Goal: Information Seeking & Learning: Find specific fact

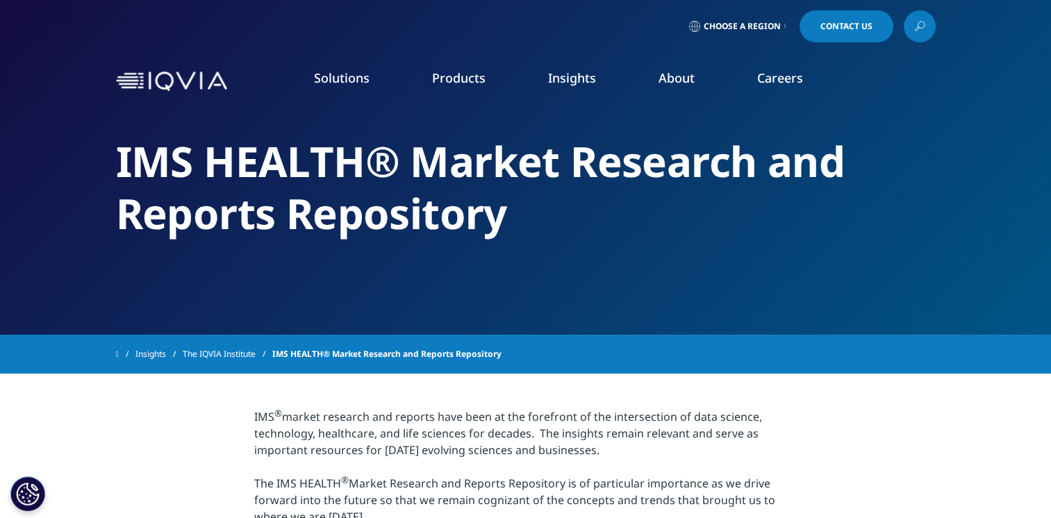
click at [923, 24] on icon at bounding box center [919, 26] width 11 height 18
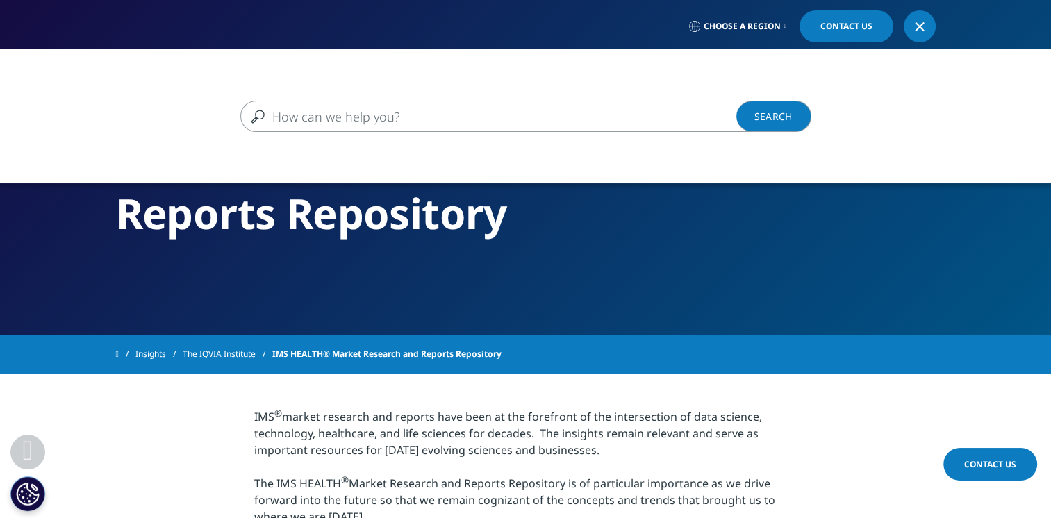
scroll to position [453, 0]
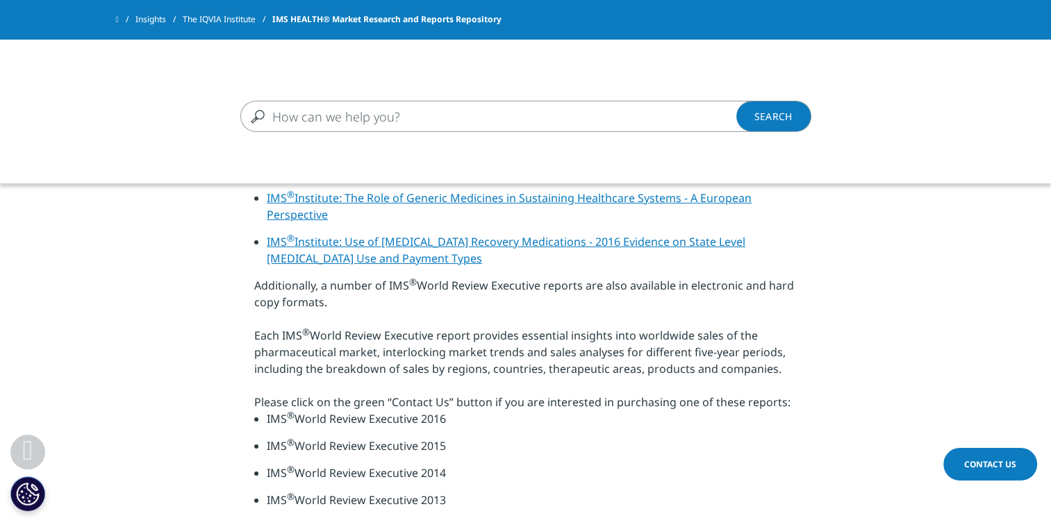
click at [412, 115] on input "Search" at bounding box center [505, 116] width 531 height 31
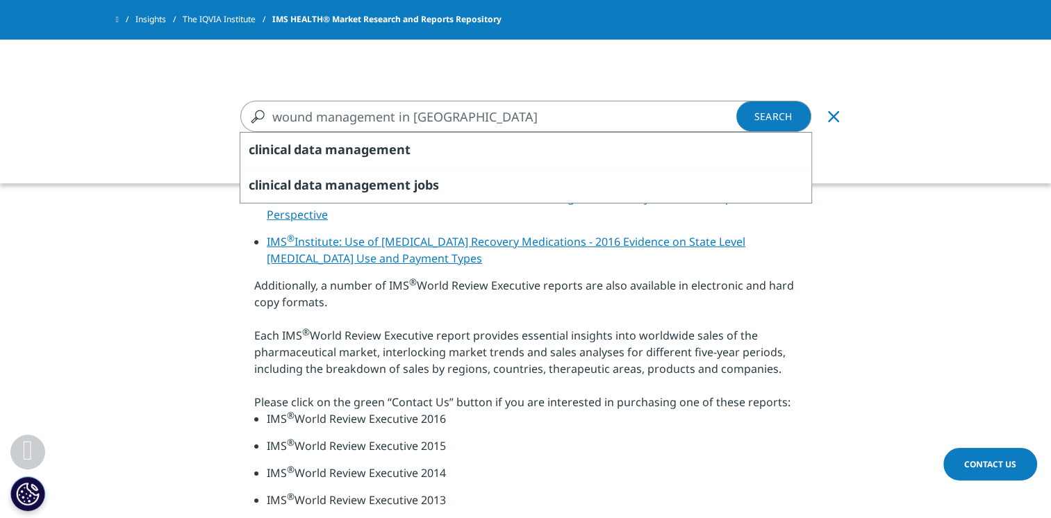
type input "wound management in [GEOGRAPHIC_DATA]"
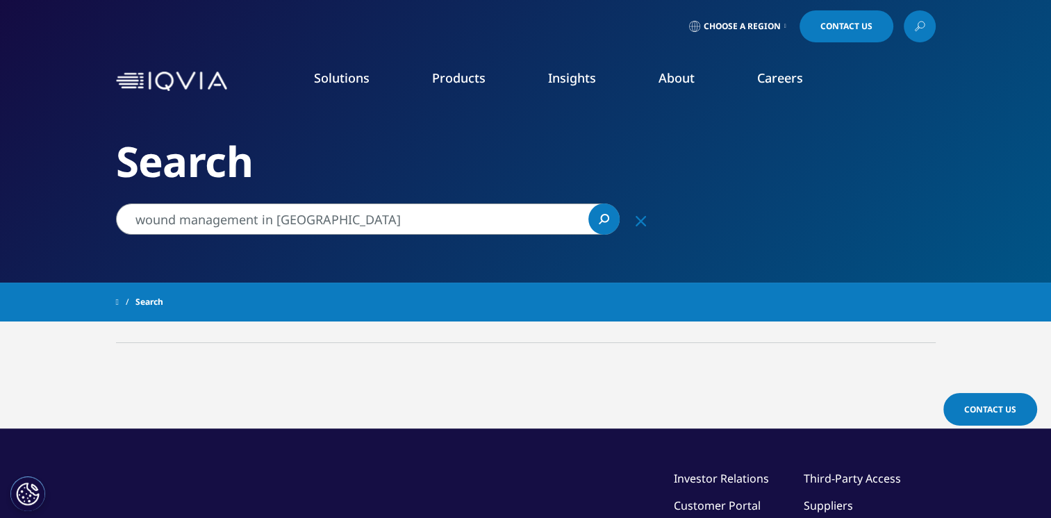
click at [264, 221] on input "wound management in [GEOGRAPHIC_DATA]" at bounding box center [368, 219] width 504 height 31
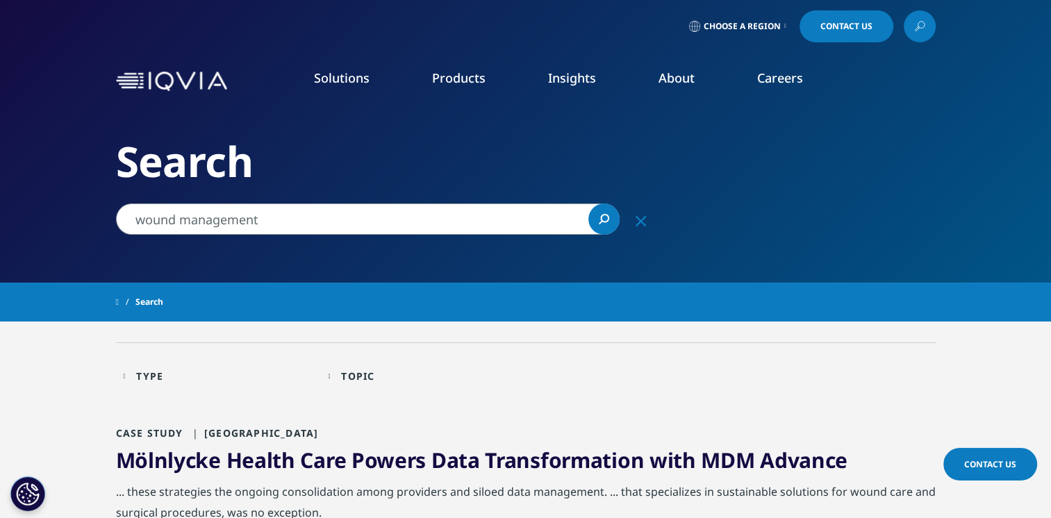
click at [214, 220] on input "wound management" at bounding box center [368, 219] width 504 height 31
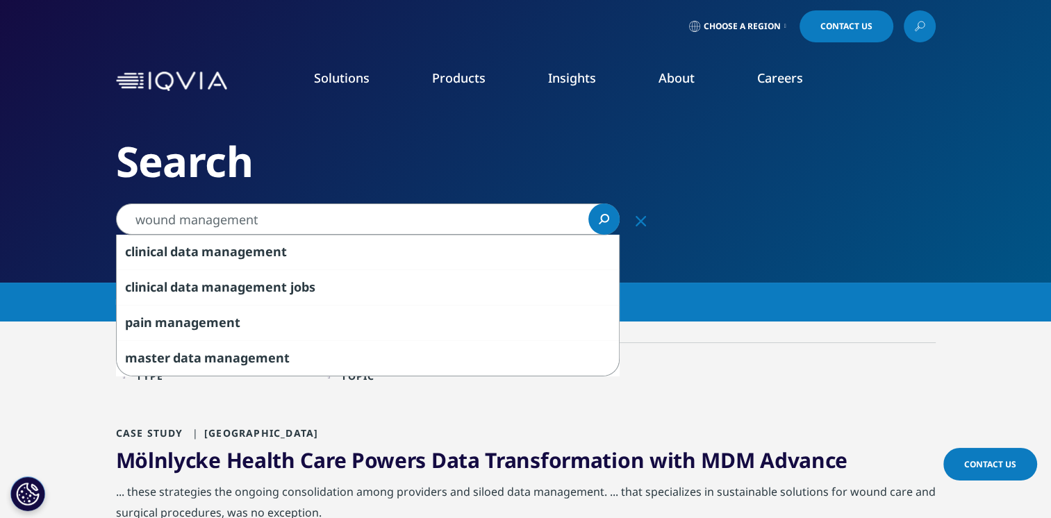
click at [214, 220] on input "wound management" at bounding box center [368, 219] width 504 height 31
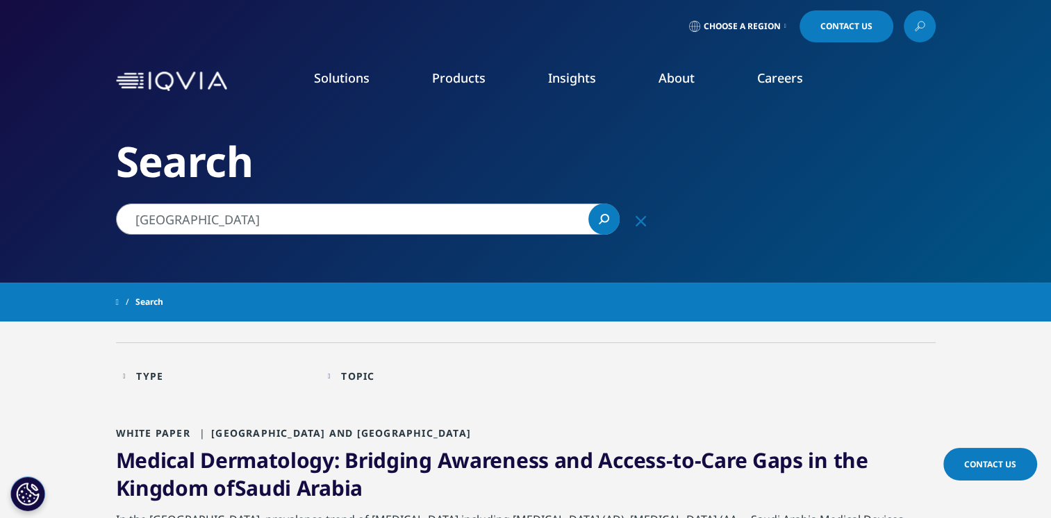
click at [179, 219] on input "[GEOGRAPHIC_DATA]" at bounding box center [368, 219] width 504 height 31
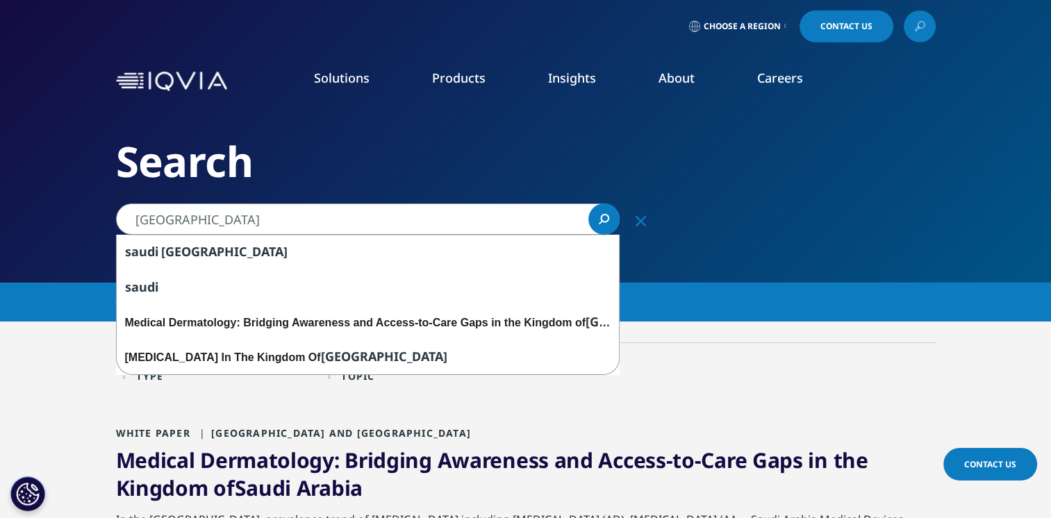
click at [179, 219] on input "[GEOGRAPHIC_DATA]" at bounding box center [368, 219] width 504 height 31
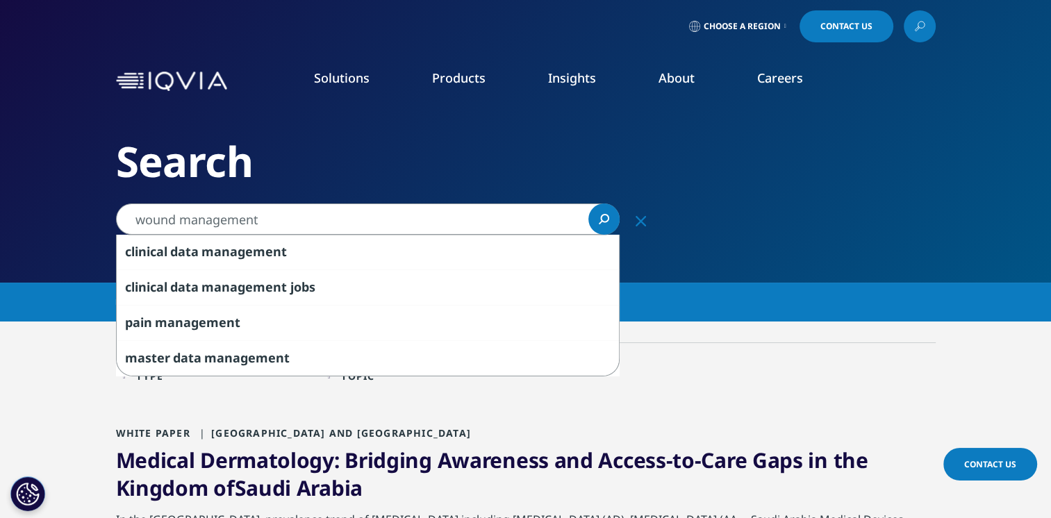
type input "wound management"
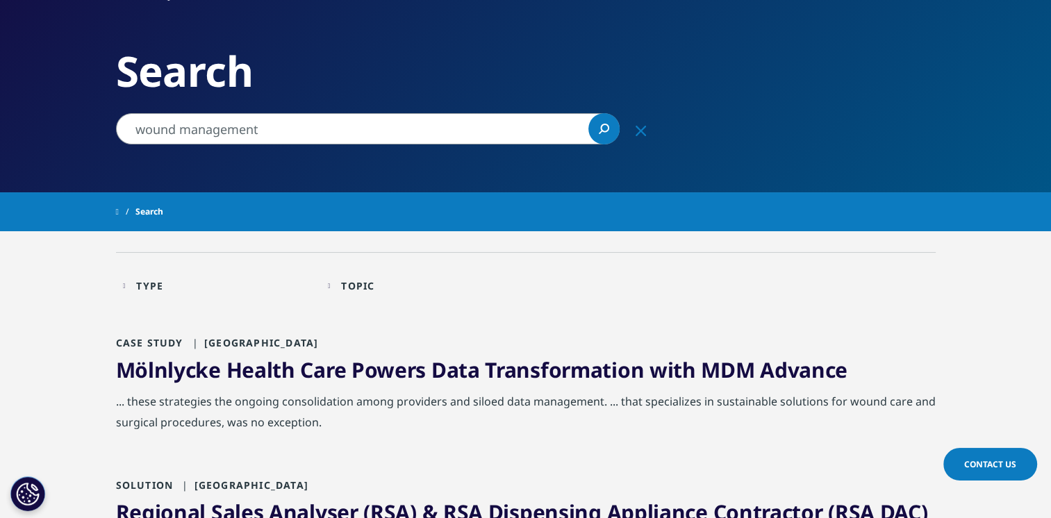
scroll to position [91, 0]
click at [600, 126] on icon "Search" at bounding box center [604, 128] width 10 height 10
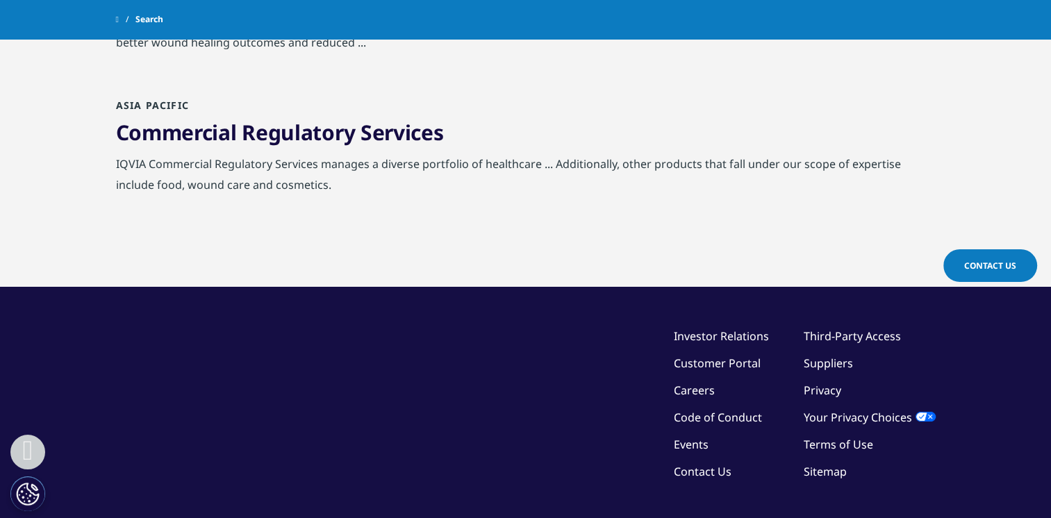
scroll to position [1003, 0]
